Goal: Task Accomplishment & Management: Manage account settings

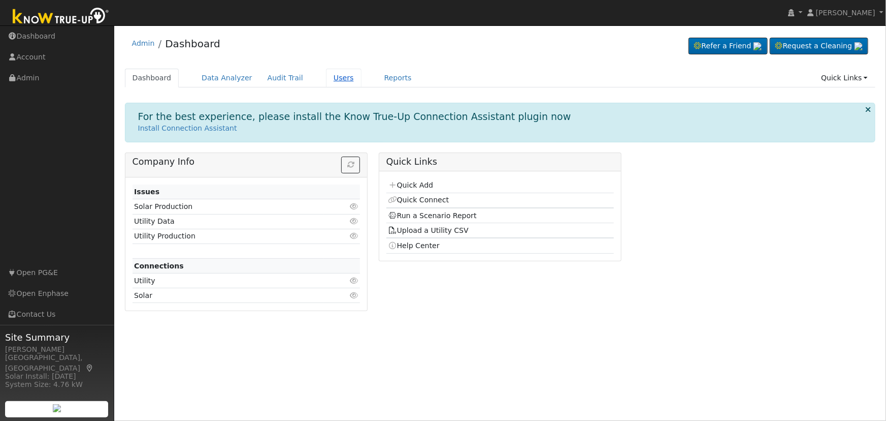
click at [330, 80] on link "Users" at bounding box center [344, 78] width 36 height 19
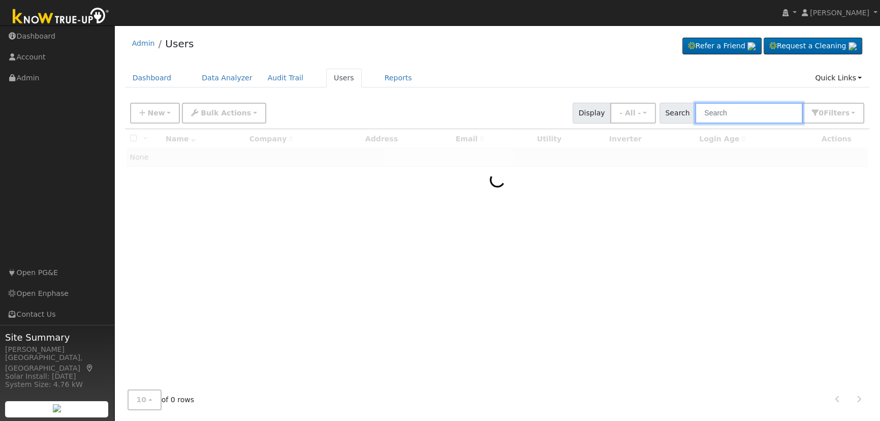
click at [757, 111] on input "text" at bounding box center [749, 113] width 108 height 21
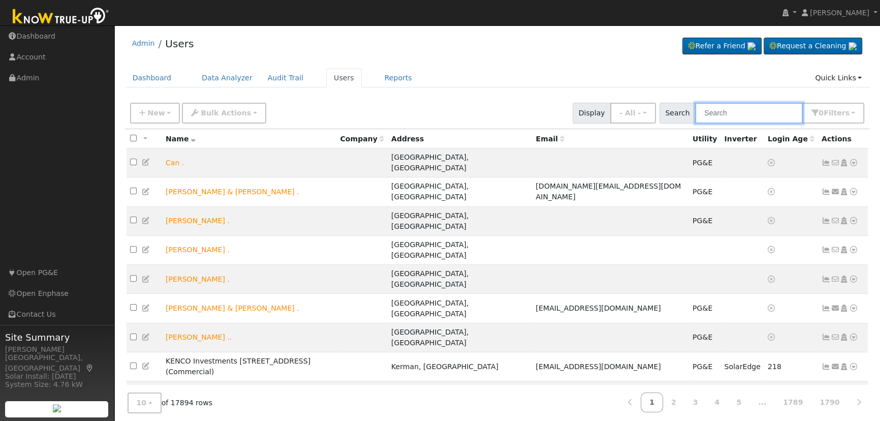
paste input "Noah Bulbulian"
type input "Noah Bulbulian"
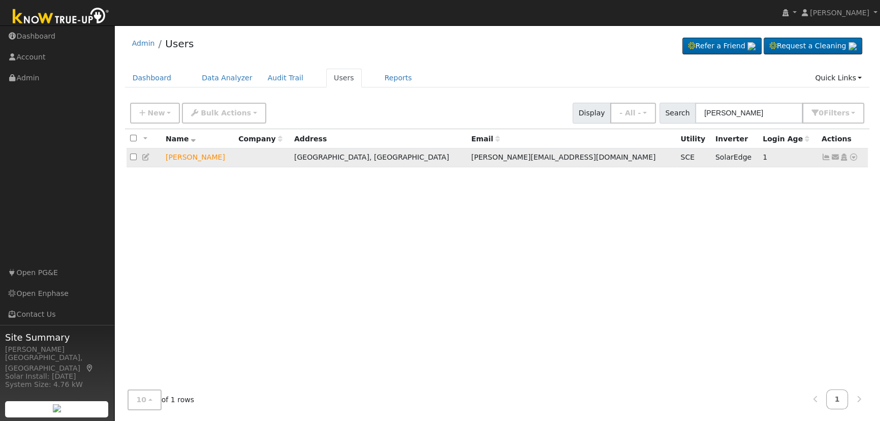
click at [845, 159] on icon at bounding box center [843, 156] width 9 height 7
